Goal: Find specific page/section: Find specific page/section

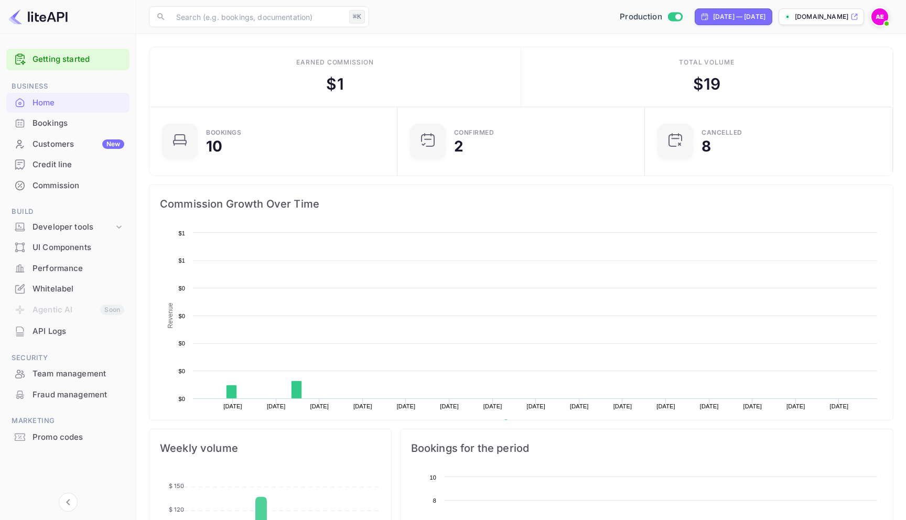
scroll to position [170, 242]
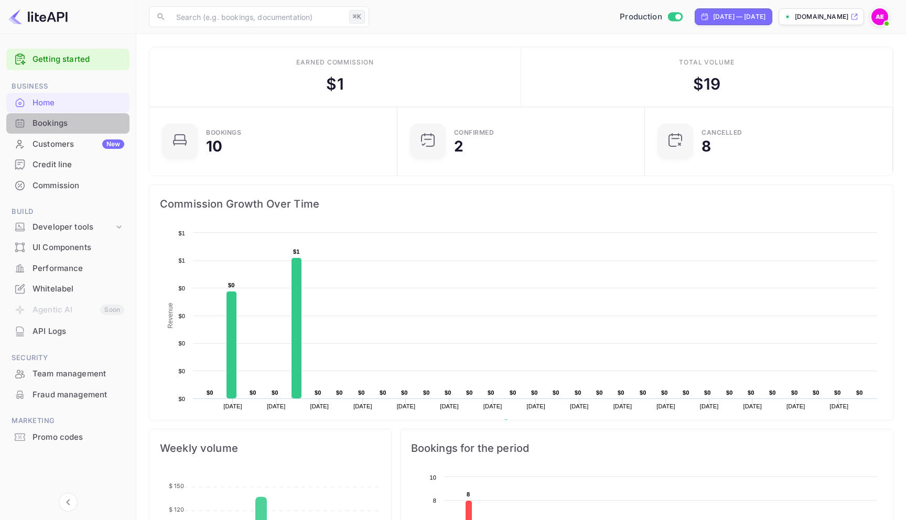
click at [75, 125] on div "Bookings" at bounding box center [79, 123] width 92 height 12
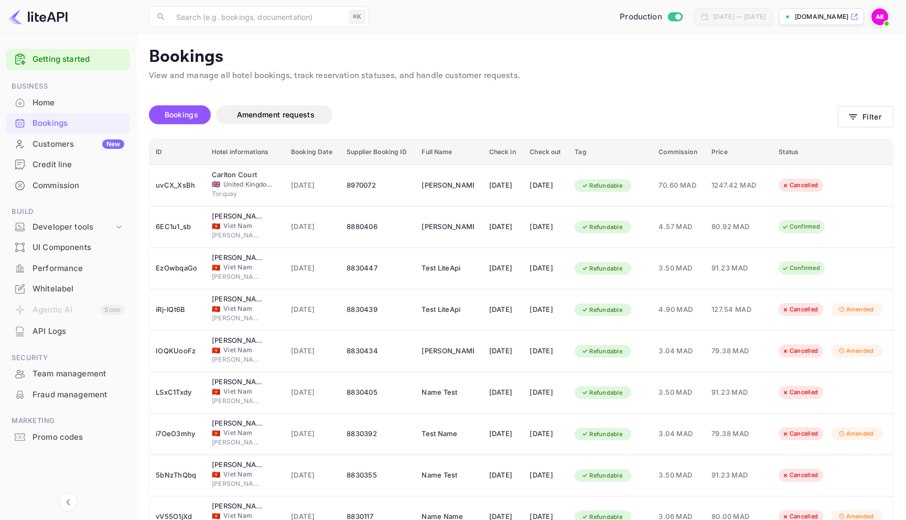
click at [73, 101] on div "Home" at bounding box center [79, 103] width 92 height 12
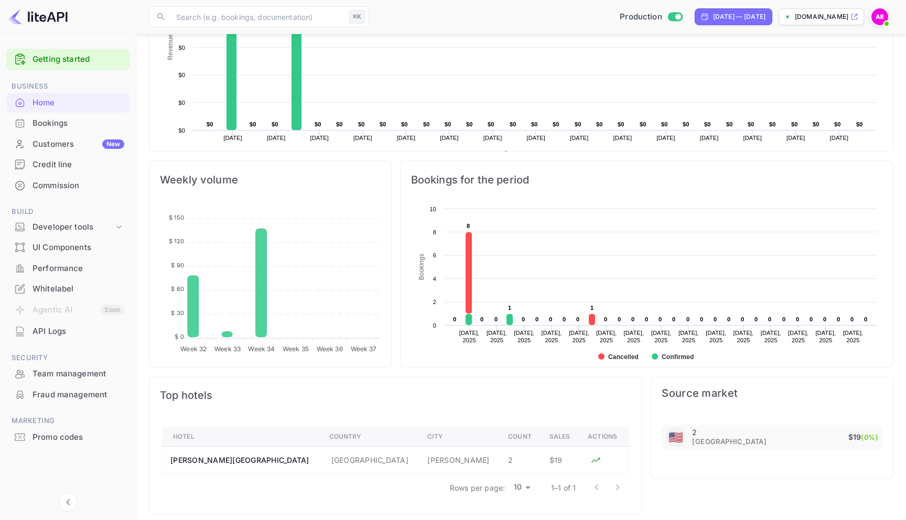
scroll to position [139, 0]
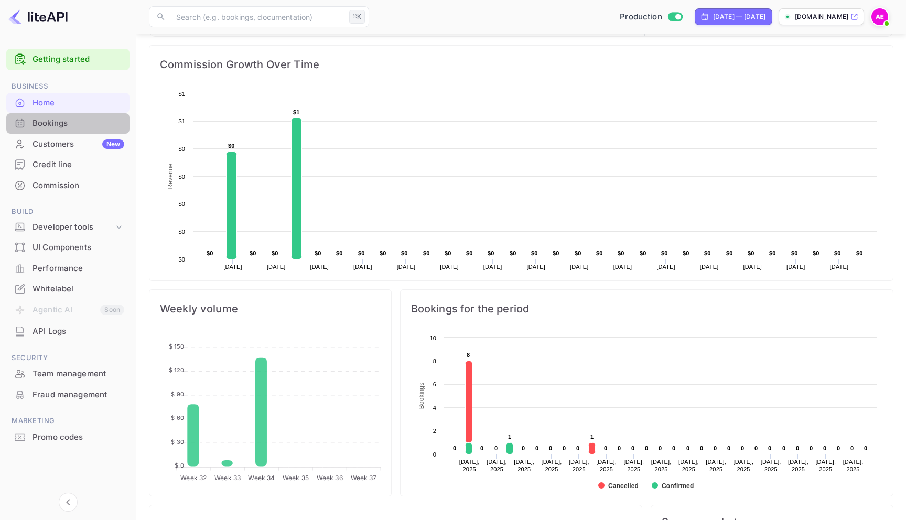
click at [77, 131] on div "Bookings" at bounding box center [67, 123] width 123 height 20
checkbox input "false"
